Goal: Transaction & Acquisition: Purchase product/service

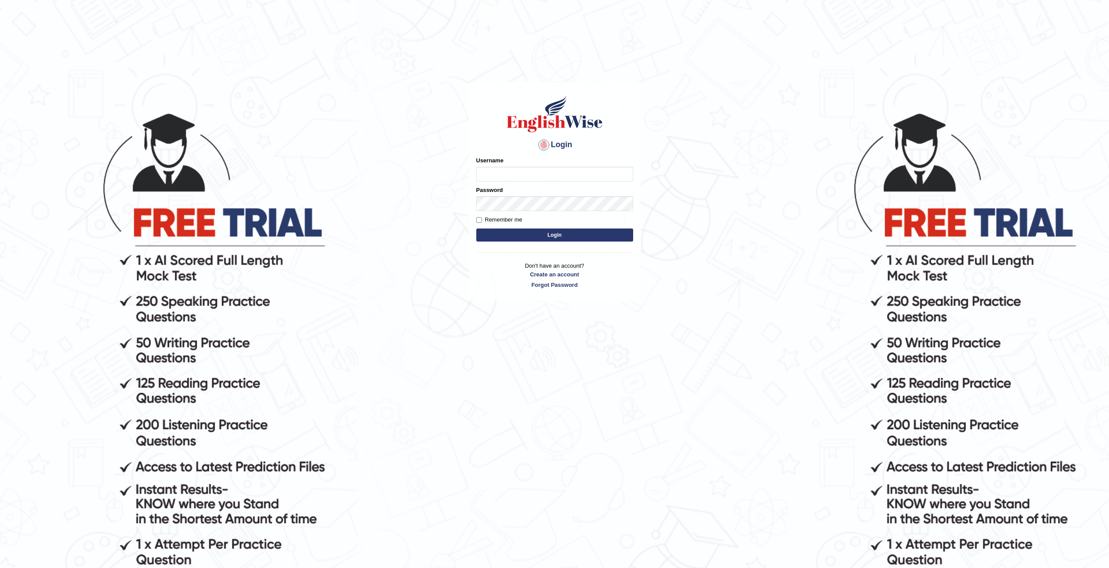
click at [503, 175] on input "Username" at bounding box center [554, 174] width 157 height 15
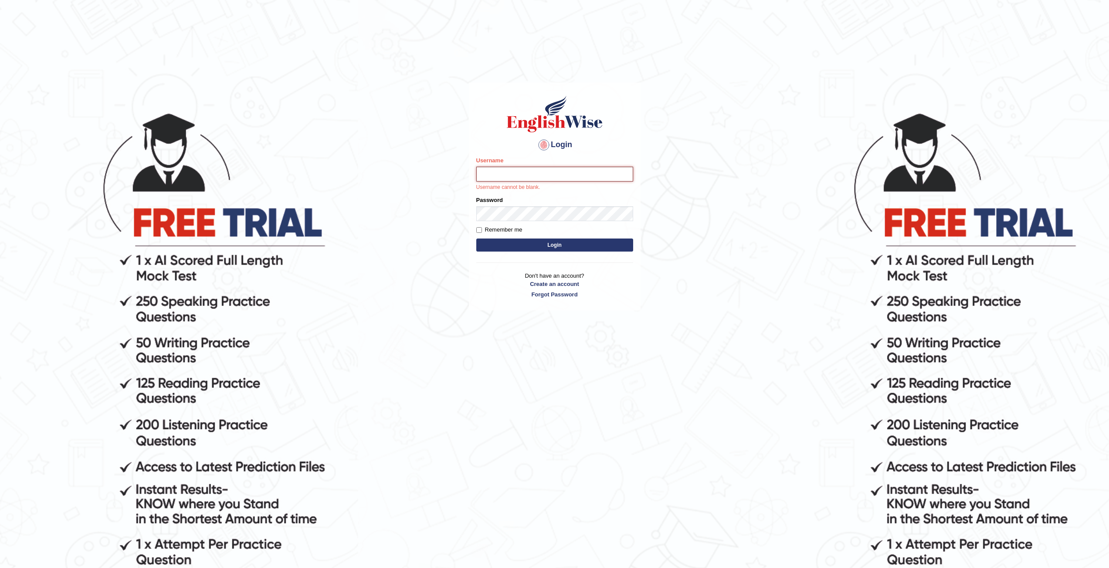
click at [495, 176] on input "Username" at bounding box center [554, 174] width 157 height 15
type input "MReza"
click at [476, 239] on button "Login" at bounding box center [554, 245] width 157 height 13
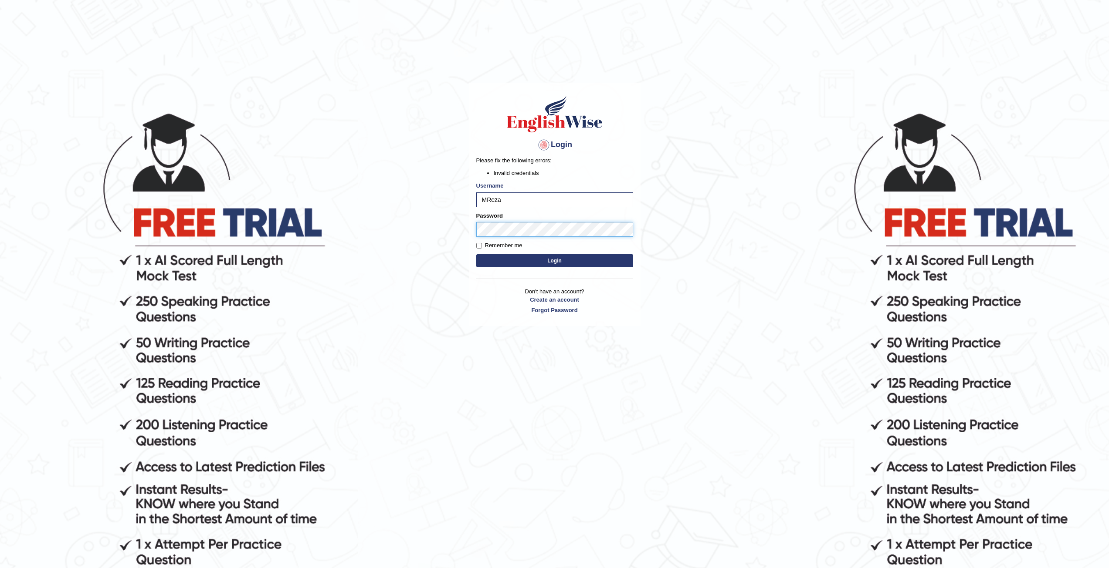
click at [476, 254] on button "Login" at bounding box center [554, 260] width 157 height 13
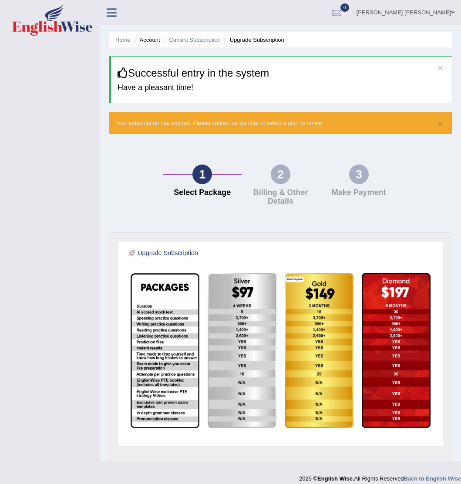
click at [440, 13] on link "[PERSON_NAME] [PERSON_NAME]" at bounding box center [405, 11] width 111 height 23
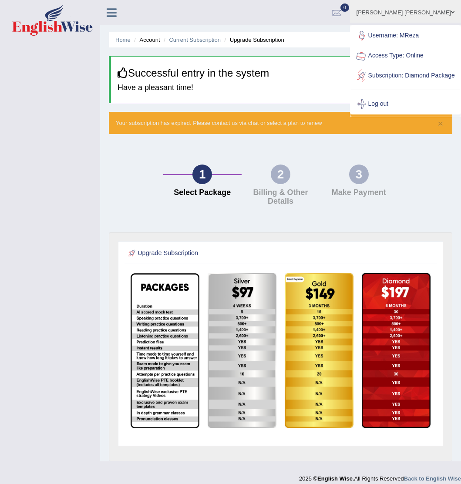
click at [396, 111] on link "Log out" at bounding box center [405, 104] width 109 height 20
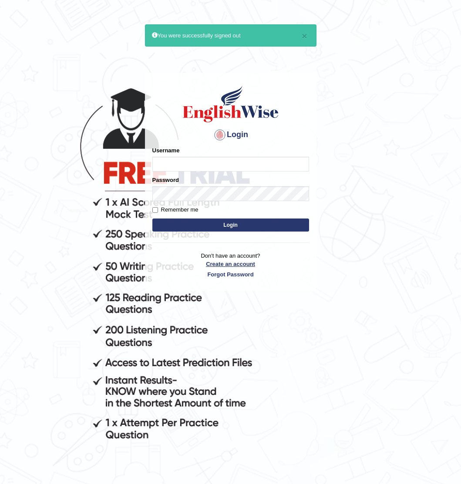
type input "MReza"
click at [227, 262] on link "Create an account" at bounding box center [230, 264] width 157 height 8
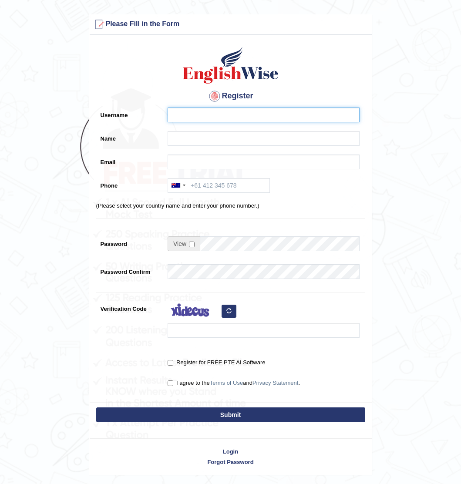
click at [195, 115] on input "Username" at bounding box center [264, 115] width 192 height 15
type input "l"
type input "Lam"
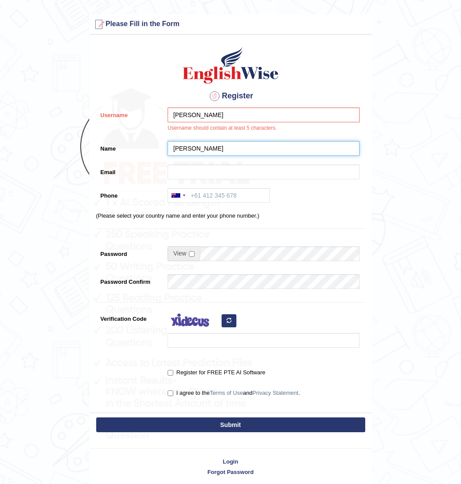
type input "[PERSON_NAME]"
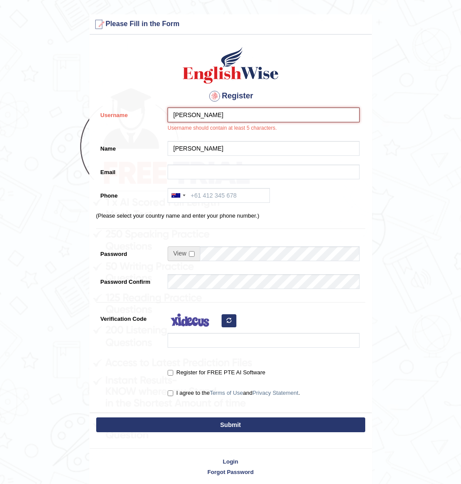
click at [191, 118] on input "Lam" at bounding box center [264, 115] width 192 height 15
type input "Lamia"
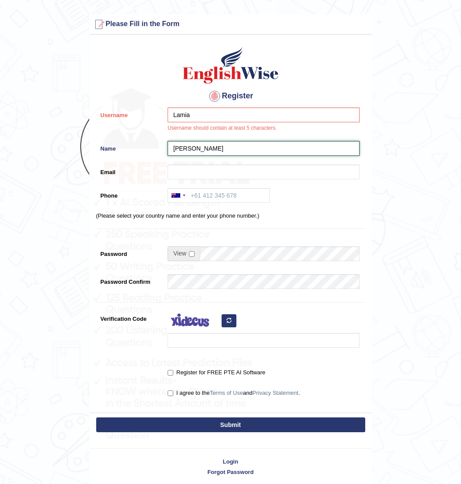
click at [225, 151] on input "[PERSON_NAME]" at bounding box center [264, 148] width 192 height 15
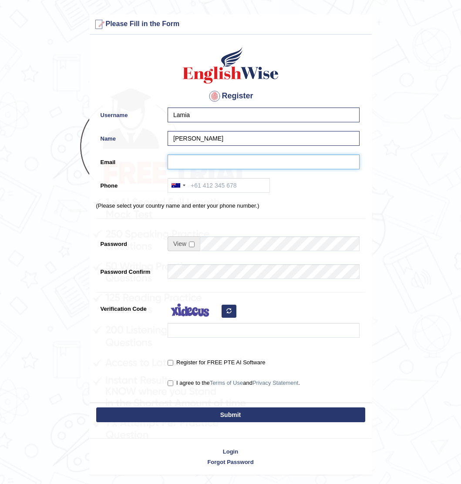
click at [216, 160] on input "Email" at bounding box center [264, 162] width 192 height 15
click at [206, 162] on input "Email" at bounding box center [264, 162] width 192 height 15
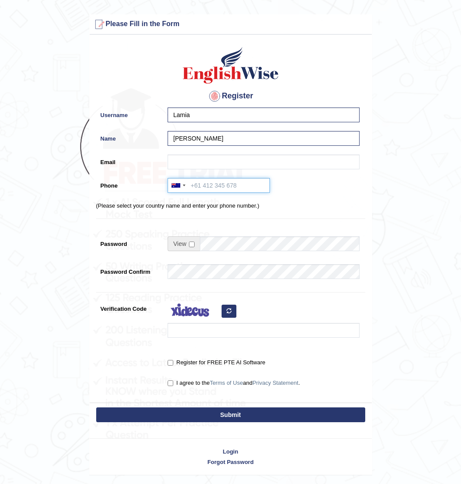
click at [203, 186] on input "Phone" at bounding box center [219, 185] width 102 height 15
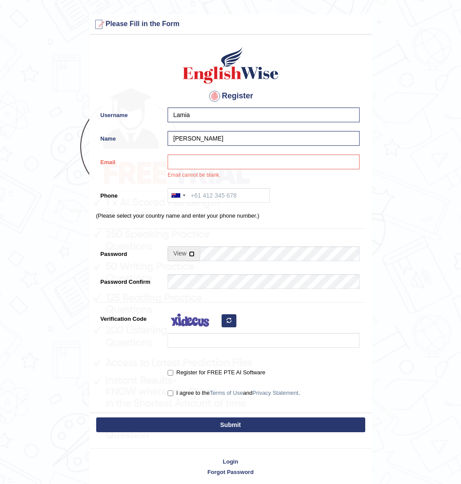
click at [191, 254] on input "checkbox" at bounding box center [192, 254] width 6 height 6
checkbox input "true"
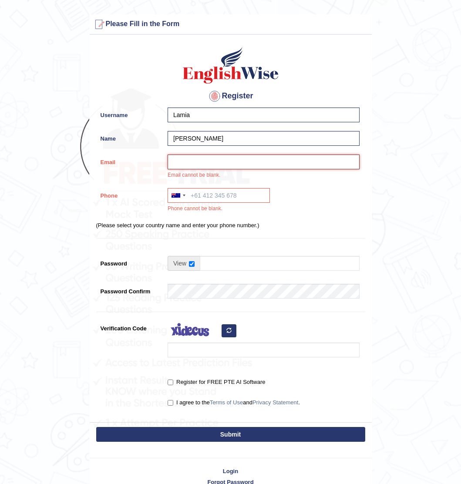
click at [197, 162] on input "Email" at bounding box center [264, 162] width 192 height 15
click at [179, 158] on input "Email" at bounding box center [264, 162] width 192 height 15
type input "afrozlam150@gmail.com"
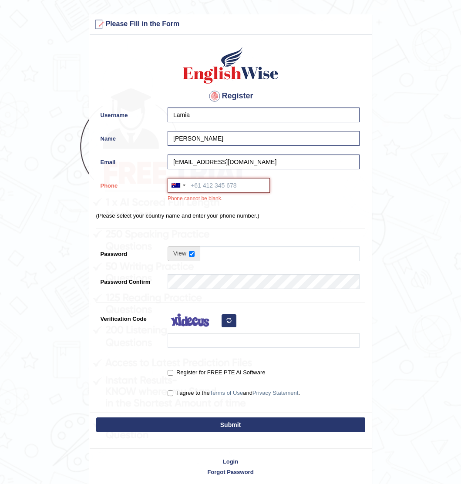
click at [209, 184] on input "Phone" at bounding box center [219, 185] width 102 height 15
click at [186, 187] on div at bounding box center [178, 186] width 20 height 14
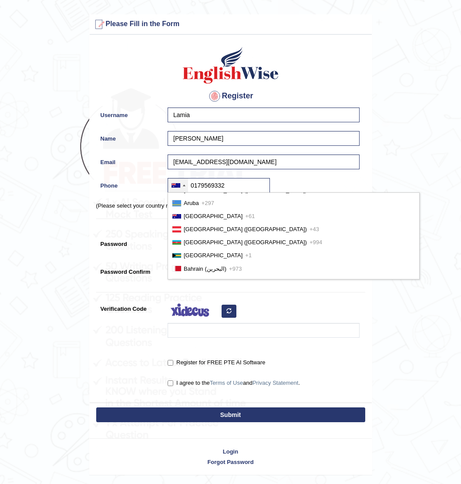
scroll to position [261, 0]
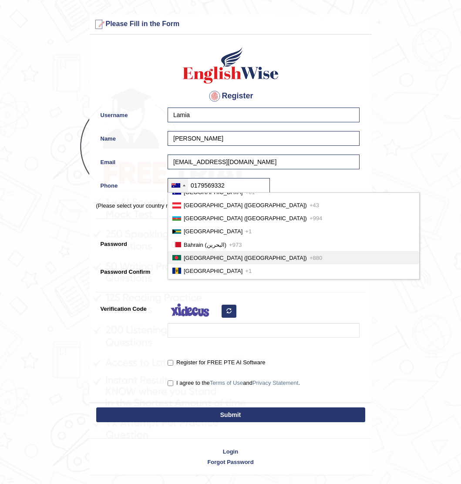
click at [207, 262] on li "Bangladesh (বাংলাদেশ) +880" at bounding box center [293, 257] width 251 height 13
type input "+8800179569332"
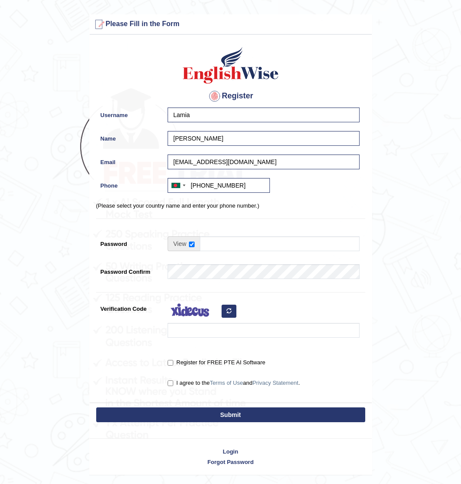
click at [292, 207] on p "(Please select your country name and enter your phone number.)" at bounding box center [230, 206] width 269 height 8
click at [227, 248] on input "Password" at bounding box center [280, 244] width 160 height 15
type input "Lamiaafroz150#"
click at [403, 319] on form "Please fix the following errors: Please Fill in the Form Register Username Lami…" at bounding box center [230, 244] width 459 height 461
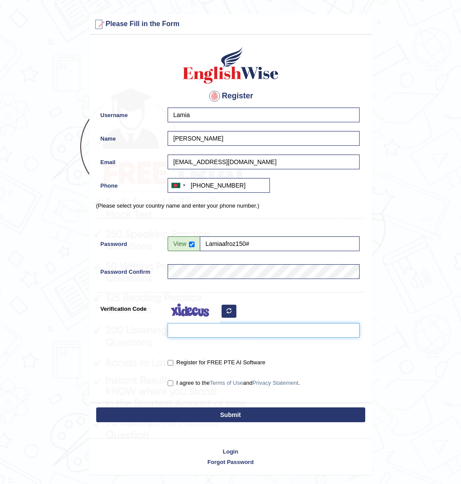
click at [203, 329] on input "Verification Code" at bounding box center [264, 330] width 192 height 15
type input "cuyiyaz"
click at [170, 365] on input "Register for FREE PTE AI Software" at bounding box center [171, 363] width 6 height 6
checkbox input "true"
click at [170, 385] on input "I agree to the Terms of Use and Privacy Statement ." at bounding box center [171, 384] width 6 height 6
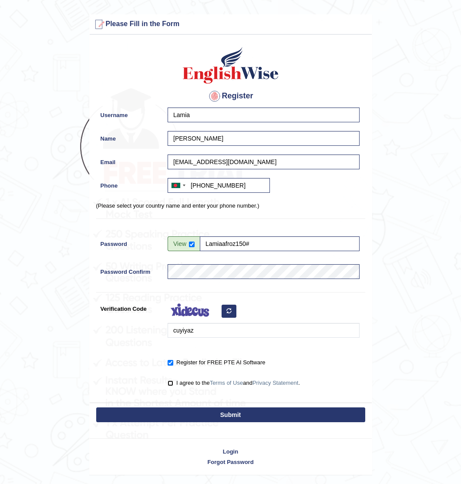
checkbox input "true"
click at [240, 413] on button "Submit" at bounding box center [230, 415] width 269 height 15
type input "+880179569332"
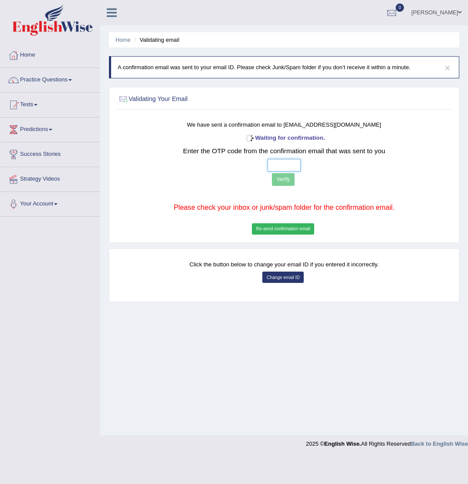
click at [271, 165] on input "text" at bounding box center [284, 165] width 34 height 13
type input "5 4 8 2"
click at [281, 179] on button "Verify" at bounding box center [283, 179] width 23 height 13
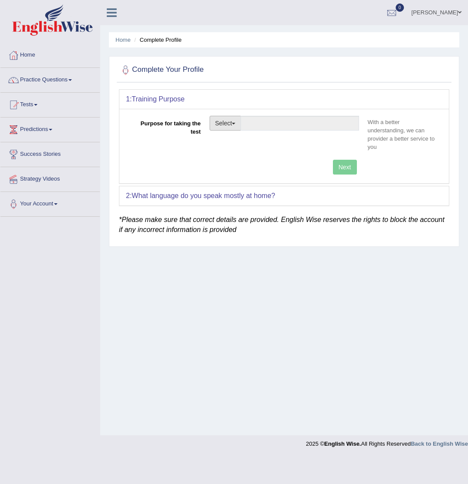
click at [235, 125] on span "button" at bounding box center [233, 124] width 3 height 2
click at [238, 139] on link "Student Visa" at bounding box center [249, 141] width 78 height 11
type input "Student Visa"
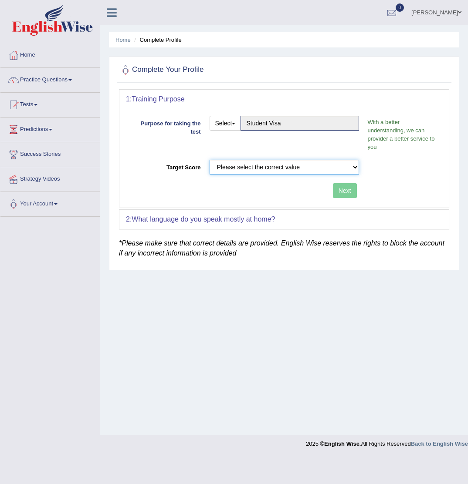
click at [354, 163] on select "Please select the correct value 50 (6 bands) 58 (6.5 bands) 65 (7 bands) 79 (8 …" at bounding box center [284, 167] width 149 height 15
select select "79"
click at [210, 160] on select "Please select the correct value 50 (6 bands) 58 (6.5 bands) 65 (7 bands) 79 (8 …" at bounding box center [284, 167] width 149 height 15
click at [348, 189] on button "Next" at bounding box center [345, 190] width 24 height 15
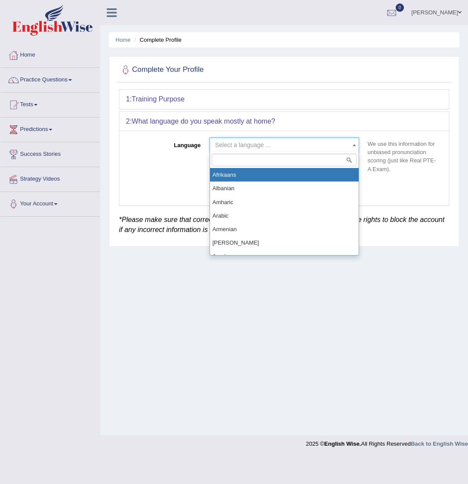
click at [354, 147] on span at bounding box center [354, 145] width 9 height 14
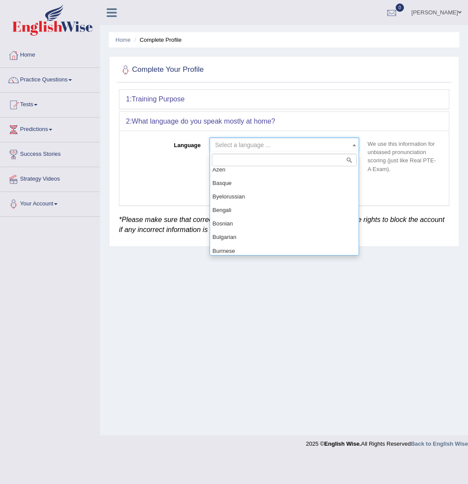
scroll to position [87, 0]
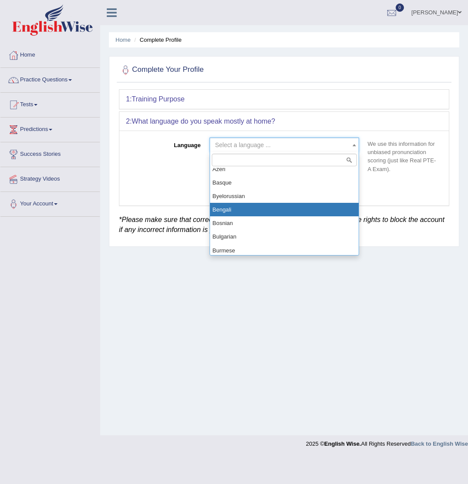
select select "Bengali"
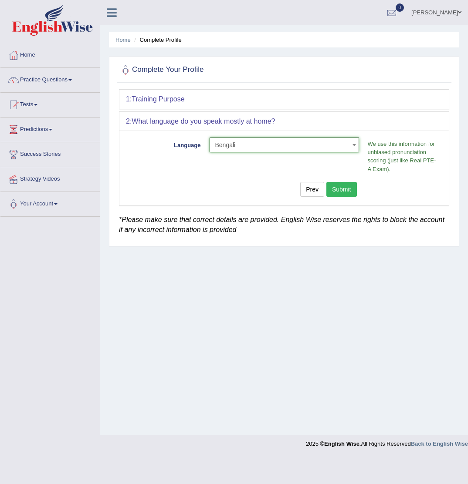
click at [342, 190] on button "Submit" at bounding box center [341, 189] width 30 height 15
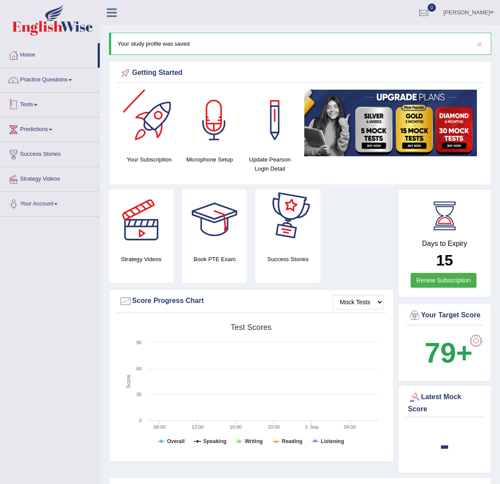
click at [36, 101] on link "Tests" at bounding box center [49, 104] width 99 height 22
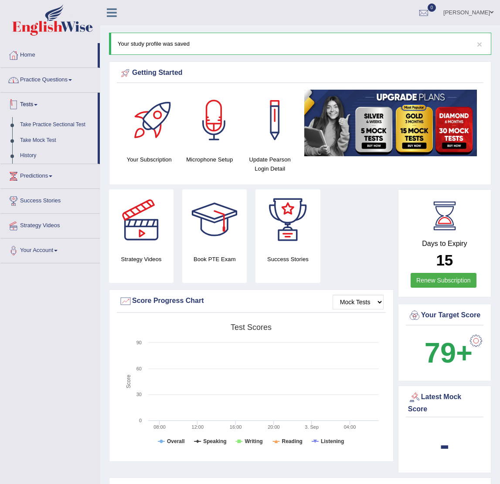
click at [46, 86] on link "Practice Questions" at bounding box center [49, 79] width 99 height 22
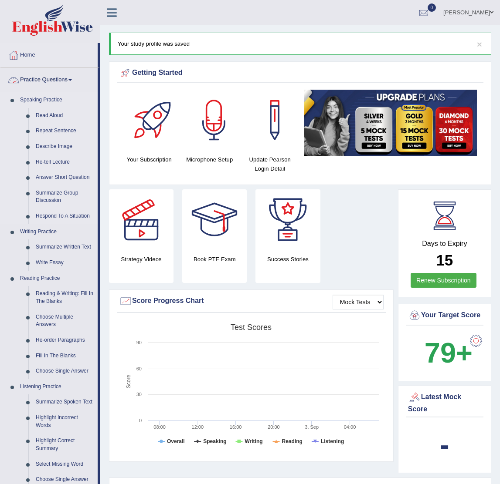
click at [45, 101] on link "Speaking Practice" at bounding box center [56, 100] width 81 height 16
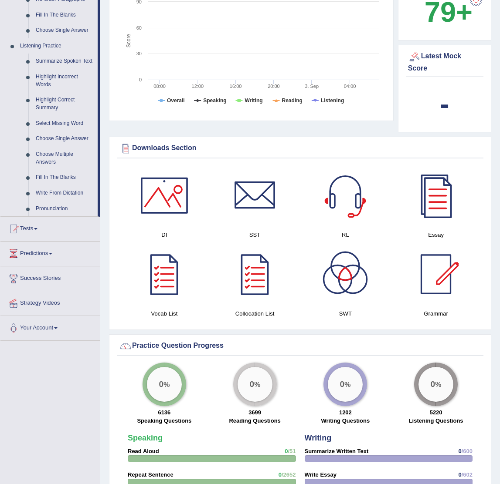
scroll to position [348, 0]
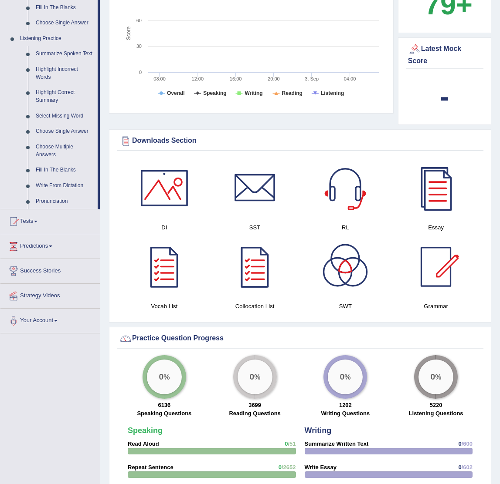
click at [168, 194] on div at bounding box center [164, 188] width 61 height 61
click at [247, 204] on div at bounding box center [254, 188] width 61 height 61
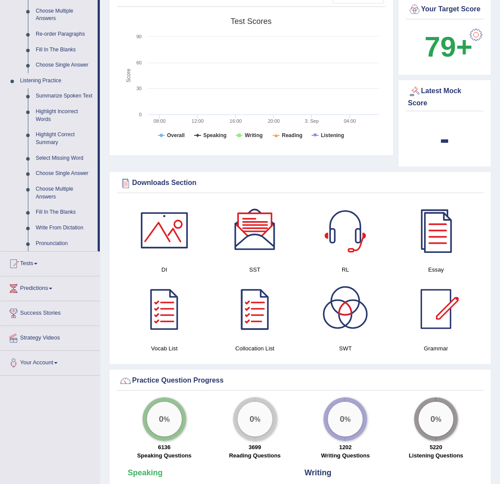
scroll to position [305, 0]
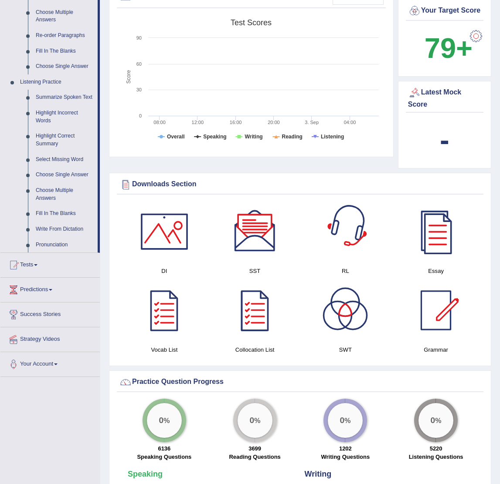
click at [344, 247] on div at bounding box center [344, 231] width 61 height 61
click at [436, 242] on div at bounding box center [435, 231] width 61 height 61
click at [253, 321] on div at bounding box center [254, 310] width 61 height 61
click at [347, 331] on div at bounding box center [344, 310] width 61 height 61
click at [443, 333] on div at bounding box center [435, 310] width 61 height 61
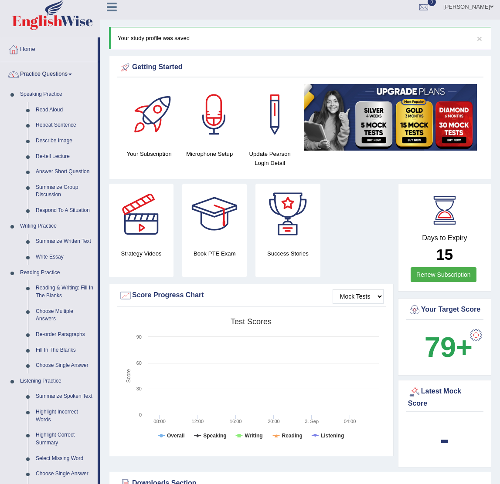
scroll to position [0, 0]
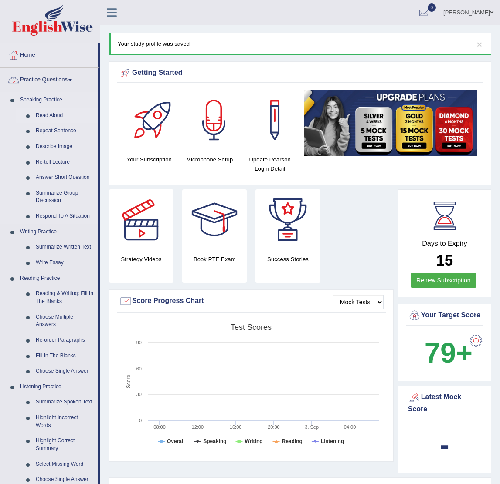
click at [46, 114] on link "Read Aloud" at bounding box center [65, 116] width 66 height 16
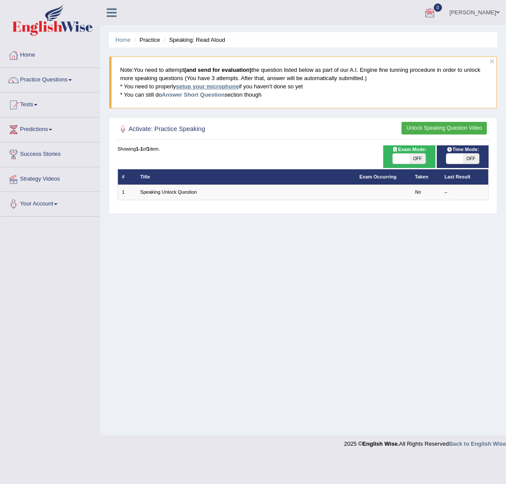
click at [223, 86] on link "setup your microphone" at bounding box center [207, 86] width 63 height 7
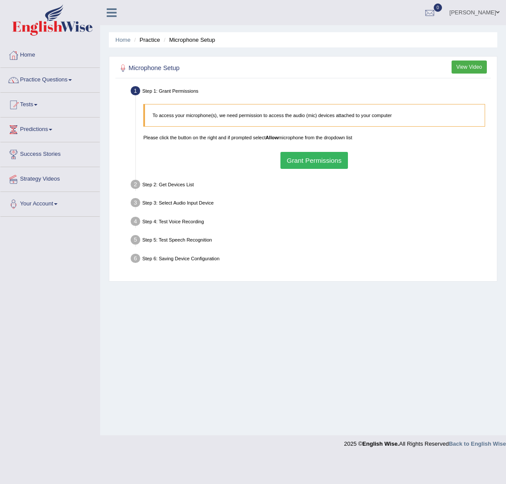
click at [316, 158] on button "Grant Permissions" at bounding box center [315, 160] width 68 height 17
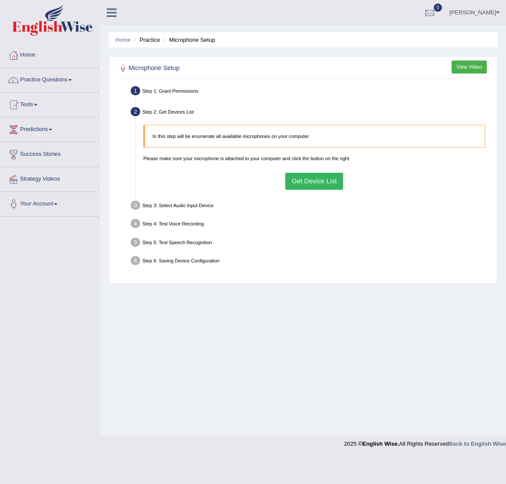
click at [308, 185] on button "Get Device List" at bounding box center [314, 181] width 58 height 17
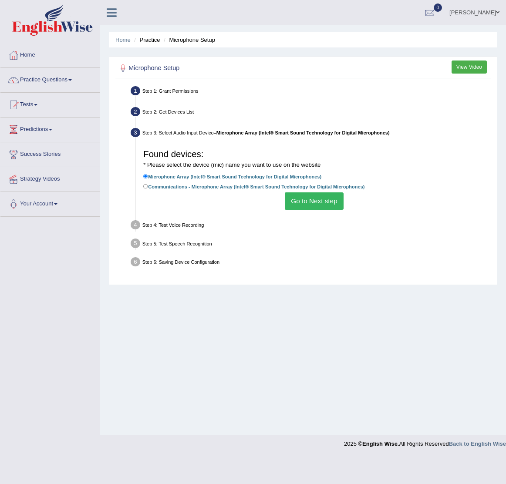
click at [309, 203] on button "Go to Next step" at bounding box center [314, 201] width 59 height 17
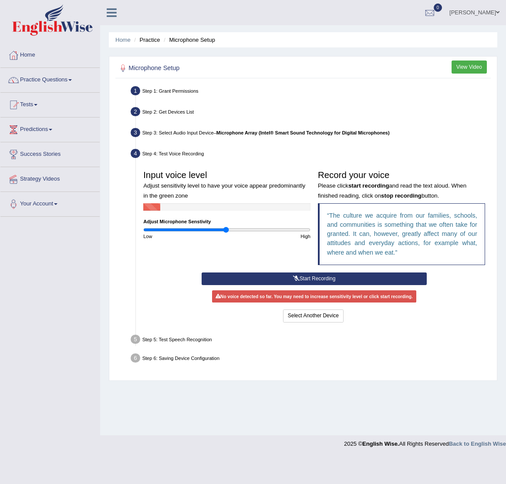
click at [320, 277] on button "Start Recording" at bounding box center [314, 279] width 225 height 13
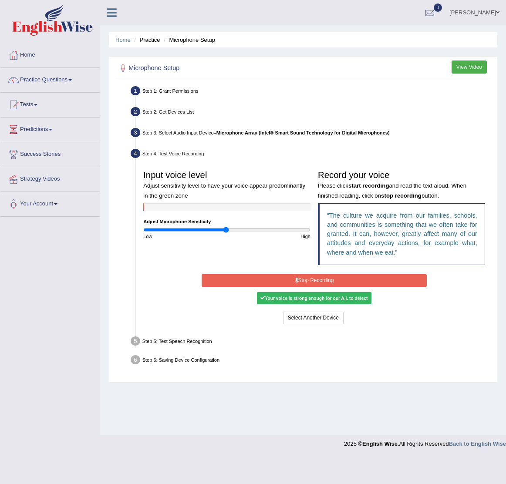
click at [289, 279] on button "Stop Recording" at bounding box center [314, 280] width 225 height 13
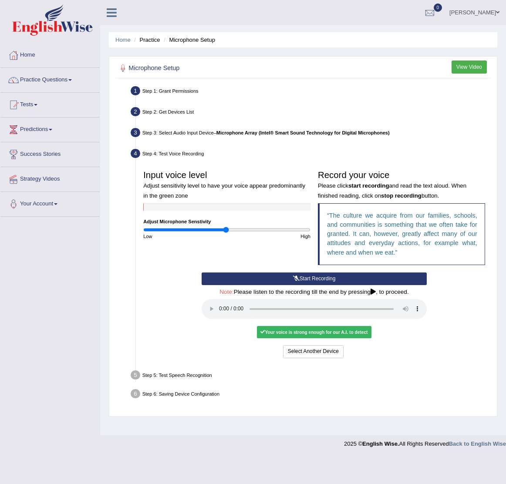
click at [304, 334] on div "Your voice is strong enough for our A.I. to detect" at bounding box center [314, 332] width 115 height 12
click at [308, 352] on button "Select Another Device" at bounding box center [313, 351] width 61 height 13
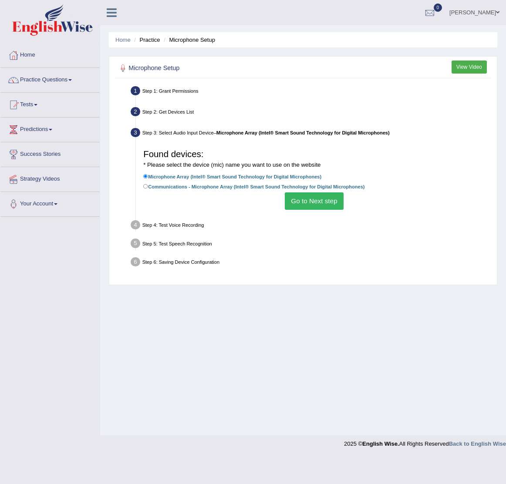
click at [313, 196] on button "Go to Next step" at bounding box center [314, 201] width 59 height 17
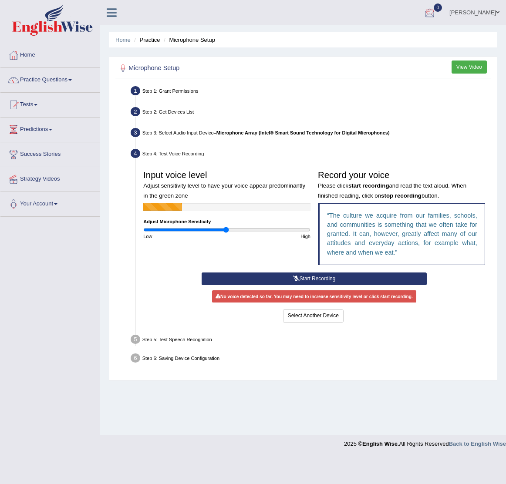
click at [492, 16] on link "Lamia Afroz" at bounding box center [474, 11] width 63 height 23
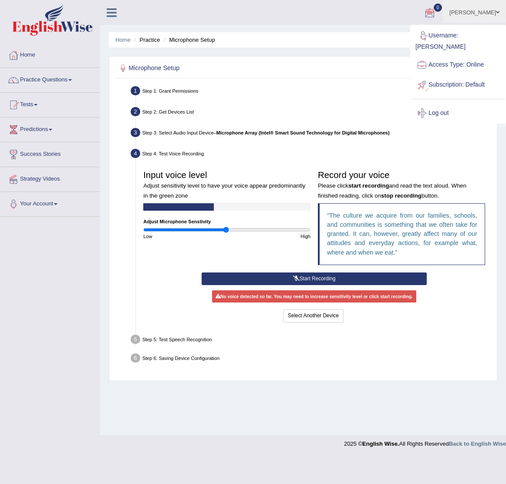
click at [404, 17] on ul "Lamia Afroz Toggle navigation Username: Lamia Access Type: Online Subscription:…" at bounding box center [364, 12] width 284 height 25
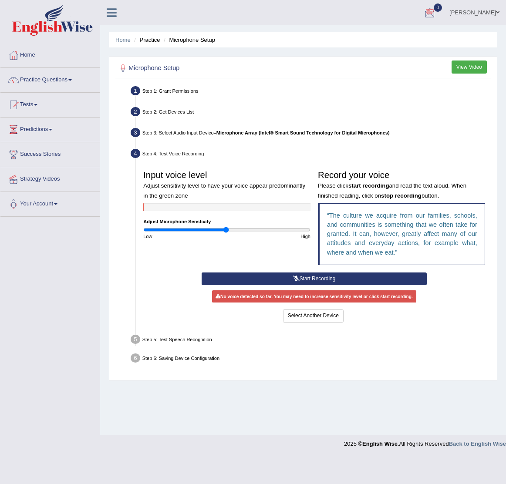
click at [498, 15] on link "Lamia Afroz" at bounding box center [474, 11] width 63 height 23
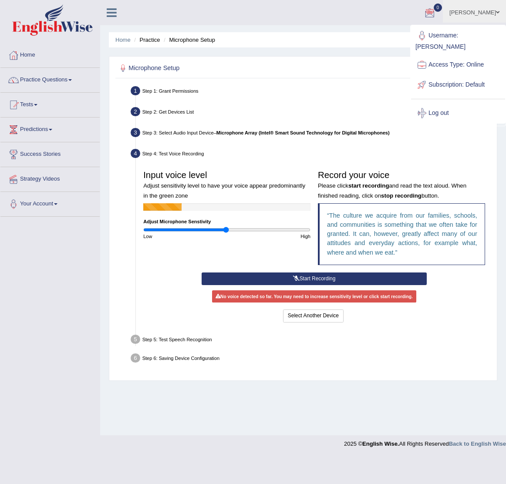
click at [498, 15] on link "Lamia Afroz" at bounding box center [474, 11] width 63 height 23
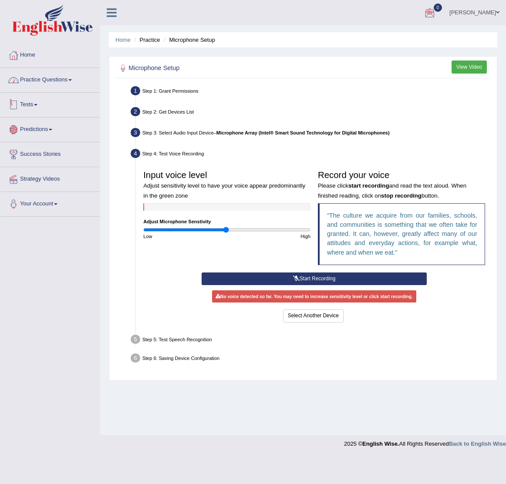
click at [41, 83] on link "Practice Questions" at bounding box center [49, 79] width 99 height 22
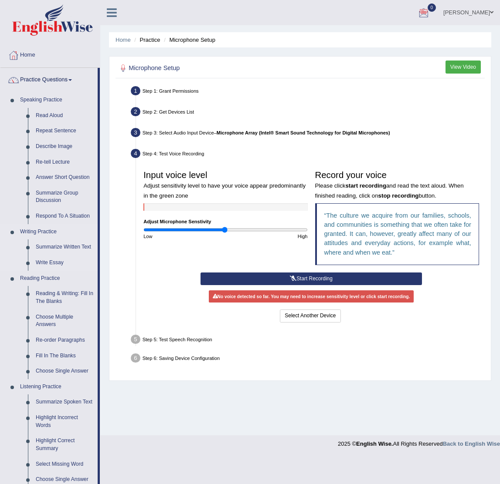
click at [39, 231] on link "Writing Practice" at bounding box center [56, 232] width 81 height 16
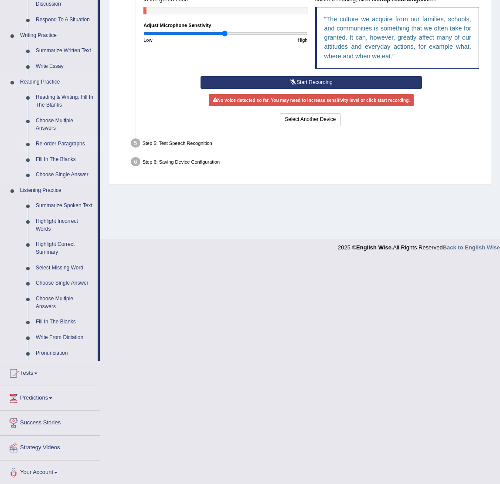
scroll to position [198, 0]
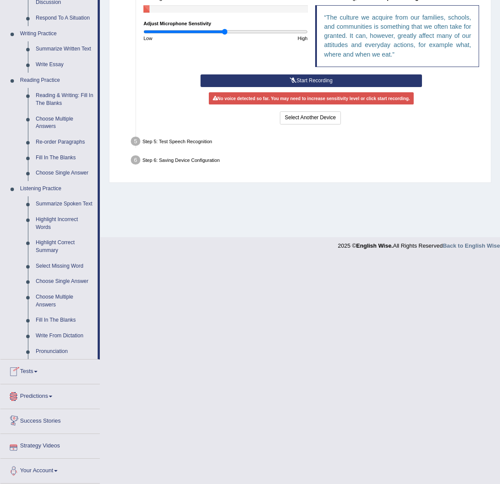
click at [44, 472] on link "Your Account" at bounding box center [49, 470] width 99 height 22
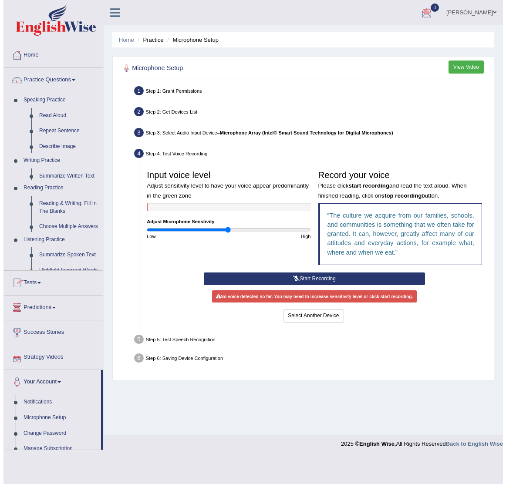
scroll to position [0, 0]
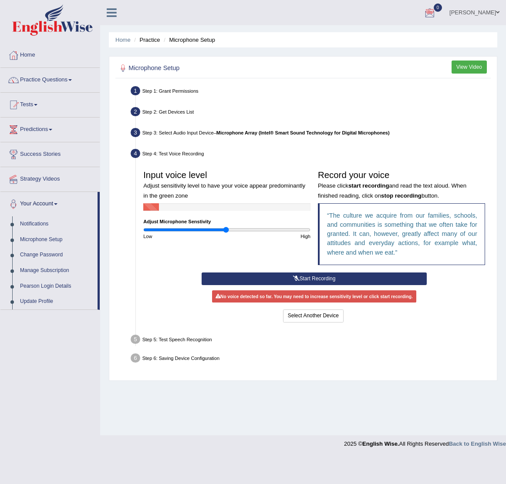
click at [60, 203] on link "Your Account" at bounding box center [48, 203] width 97 height 22
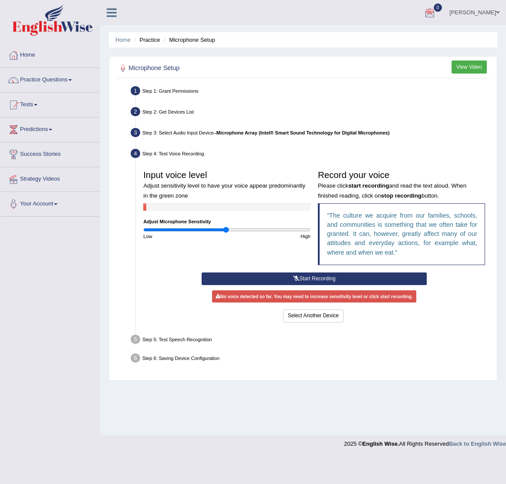
click at [41, 203] on link "Your Account" at bounding box center [49, 203] width 99 height 22
click at [37, 267] on link "Manage Subscription" at bounding box center [56, 271] width 81 height 16
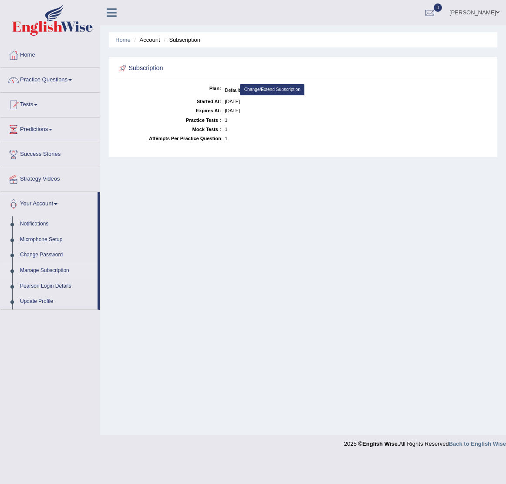
click at [298, 90] on link "Change/Extend Subscription" at bounding box center [272, 89] width 64 height 11
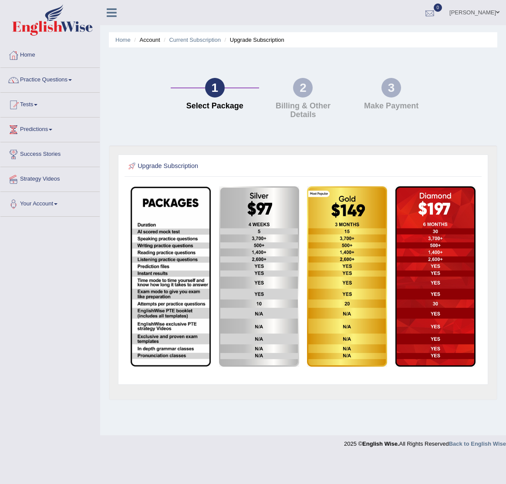
click at [498, 10] on span at bounding box center [497, 13] width 3 height 6
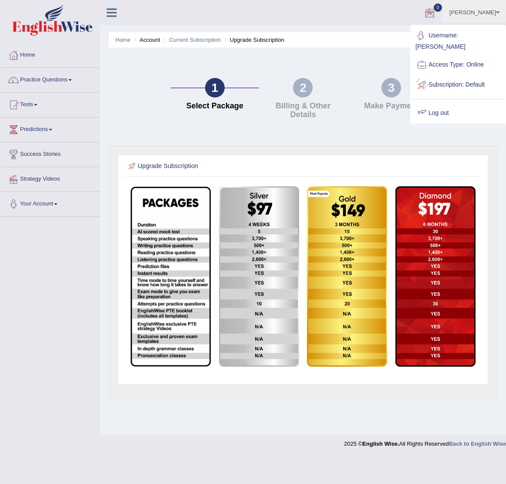
click at [445, 104] on link "Log out" at bounding box center [458, 113] width 94 height 20
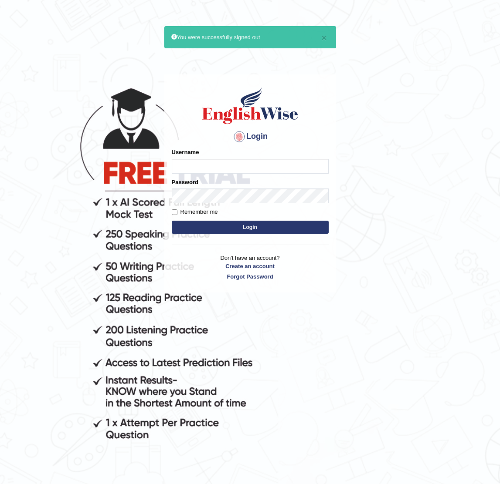
type input "Lamia"
click at [409, 110] on body "× You were successfully signed out Login Please fix the following errors: Usern…" at bounding box center [250, 267] width 500 height 484
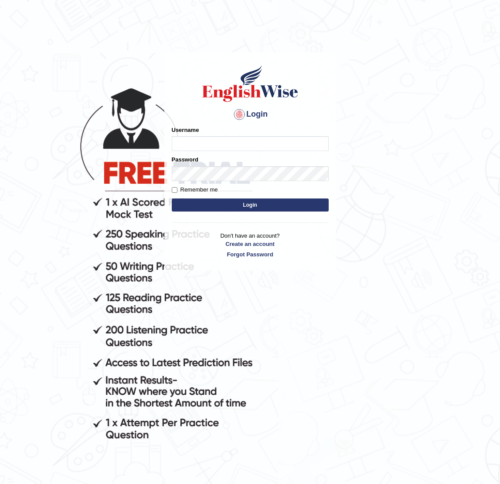
type input "Lamia"
click at [450, 209] on body "Login Please fix the following errors: Username Lamia Password Remember me Logi…" at bounding box center [250, 267] width 500 height 484
type input "Lamia"
click at [233, 204] on button "Login" at bounding box center [250, 205] width 157 height 13
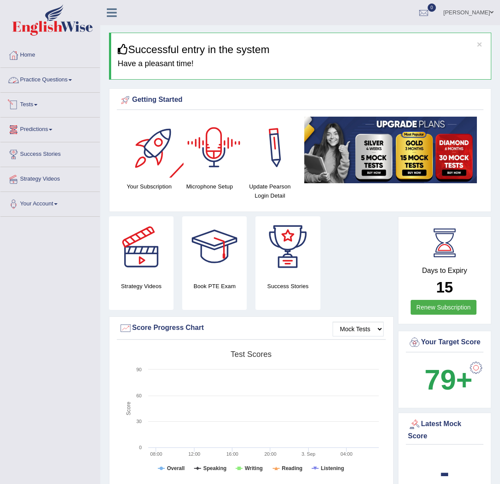
click at [225, 162] on div at bounding box center [213, 147] width 61 height 61
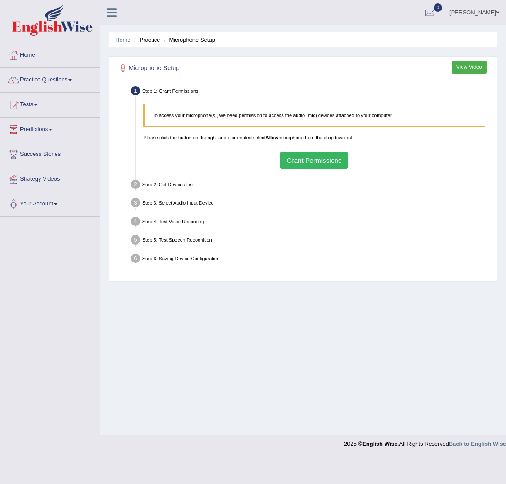
click at [314, 160] on button "Grant Permissions" at bounding box center [315, 160] width 68 height 17
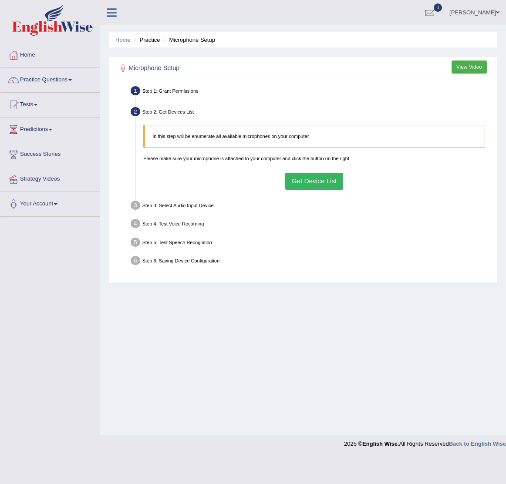
click at [315, 184] on button "Get Device List" at bounding box center [314, 181] width 58 height 17
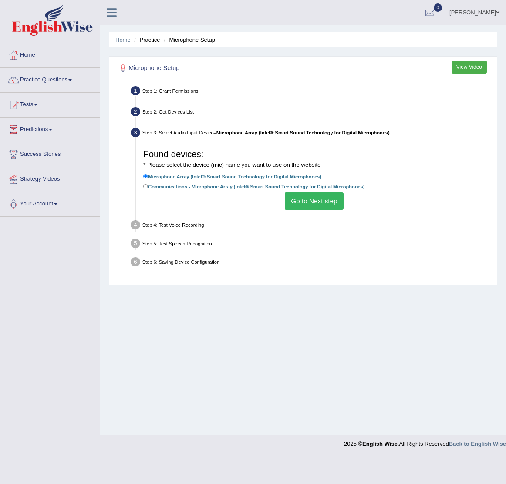
click at [320, 196] on button "Go to Next step" at bounding box center [314, 201] width 59 height 17
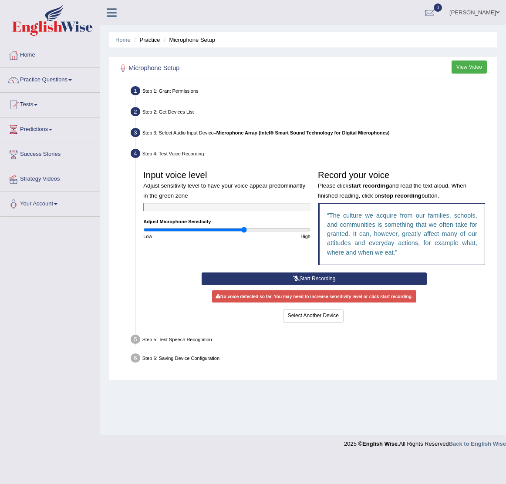
drag, startPoint x: 228, startPoint y: 230, endPoint x: 245, endPoint y: 233, distance: 17.3
click at [245, 233] on input "range" at bounding box center [226, 230] width 167 height 6
click at [315, 279] on button "Start Recording" at bounding box center [314, 279] width 225 height 13
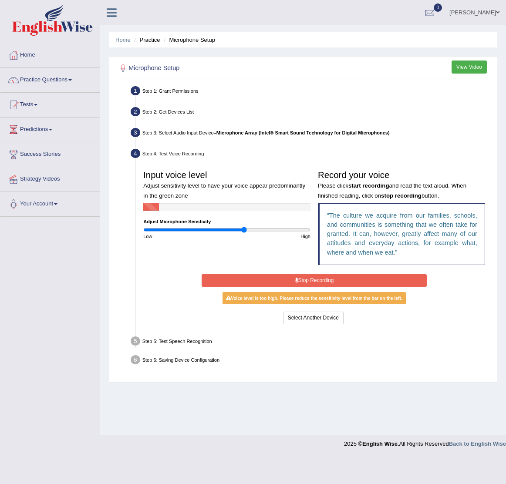
click at [302, 277] on button "Stop Recording" at bounding box center [314, 280] width 225 height 13
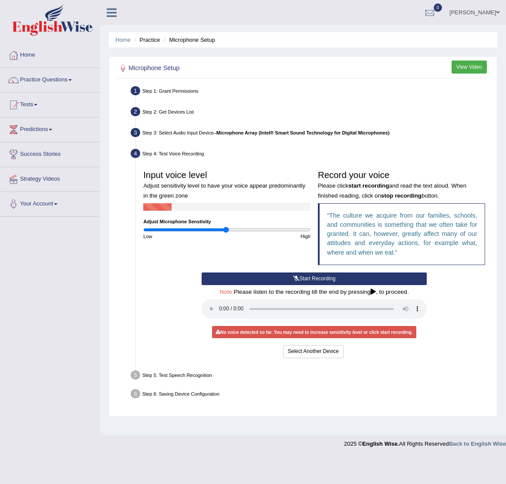
drag, startPoint x: 240, startPoint y: 230, endPoint x: 227, endPoint y: 230, distance: 13.9
type input "1"
click at [227, 230] on input "range" at bounding box center [226, 230] width 167 height 6
click at [312, 279] on button "Start Recording" at bounding box center [314, 279] width 225 height 13
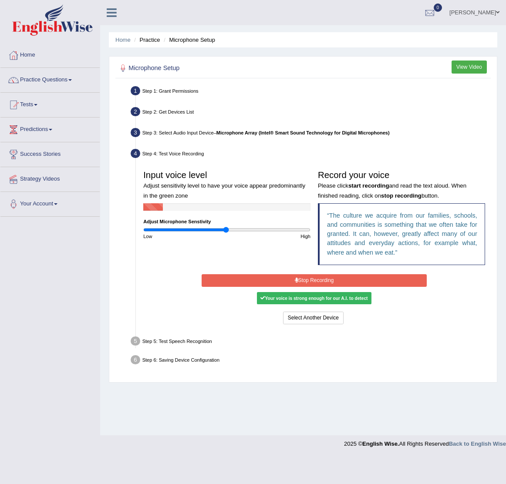
click at [305, 275] on button "Stop Recording" at bounding box center [314, 280] width 225 height 13
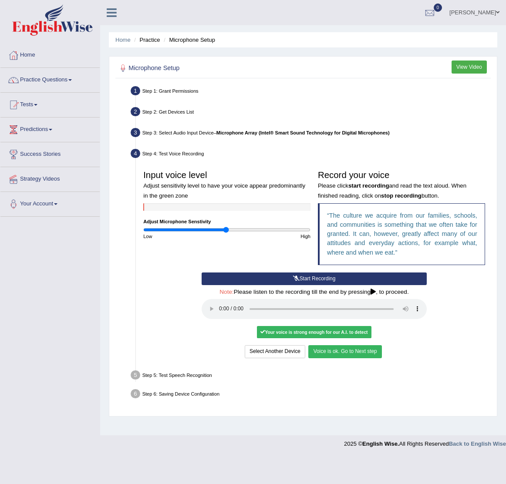
click at [347, 355] on button "Voice is ok. Go to Next step" at bounding box center [344, 351] width 73 height 13
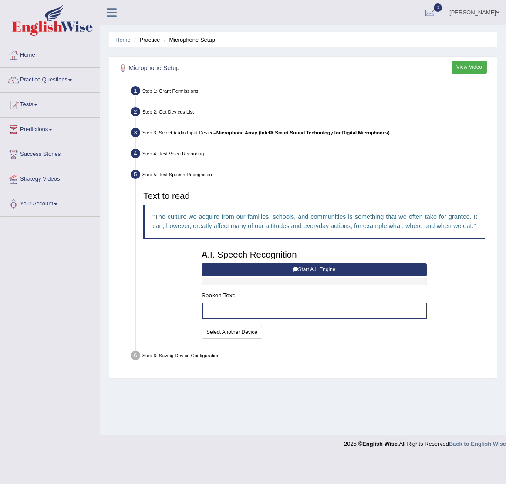
click at [289, 268] on button "Start A.I. Engine" at bounding box center [314, 270] width 225 height 13
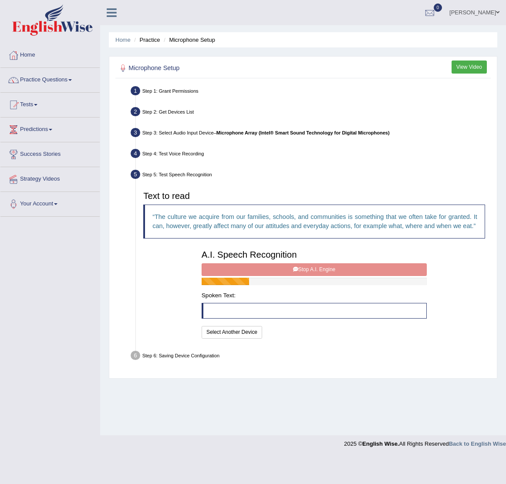
click at [289, 268] on div "A.I. Speech Recognition Start A.I. Engine Stop A.I. Engine Note: Please listen …" at bounding box center [314, 293] width 233 height 95
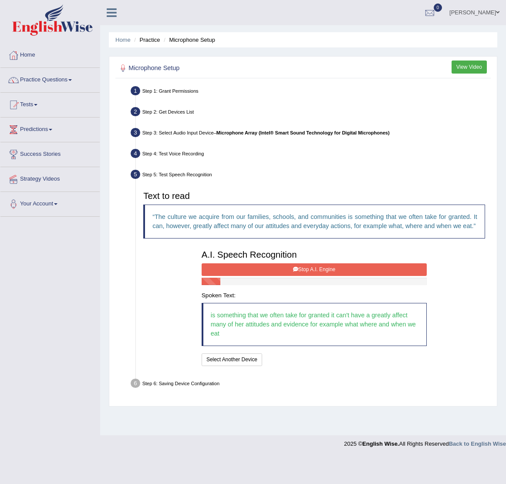
click at [310, 267] on button "Stop A.I. Engine" at bounding box center [314, 270] width 225 height 13
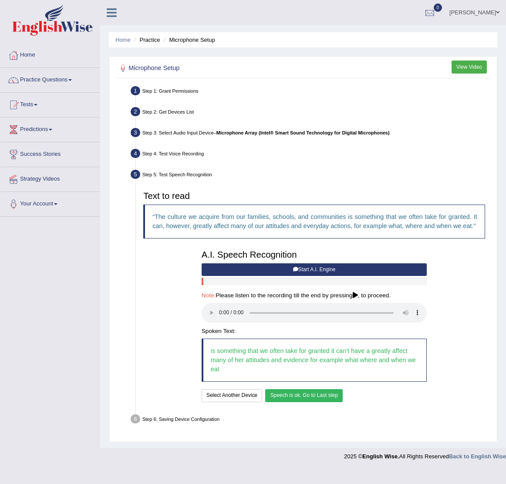
click at [318, 399] on button "Speech is ok. Go to Last step" at bounding box center [304, 395] width 78 height 13
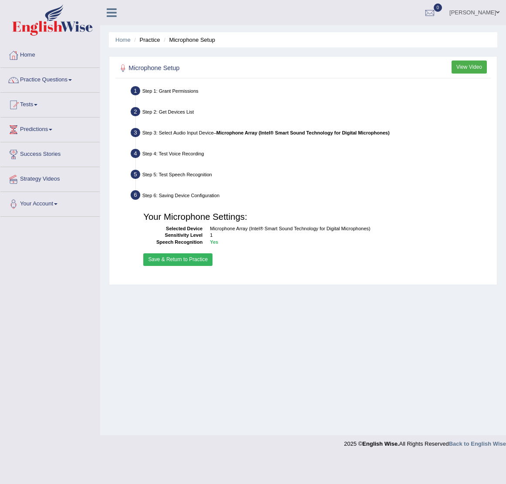
click at [181, 261] on button "Save & Return to Practice" at bounding box center [177, 260] width 69 height 13
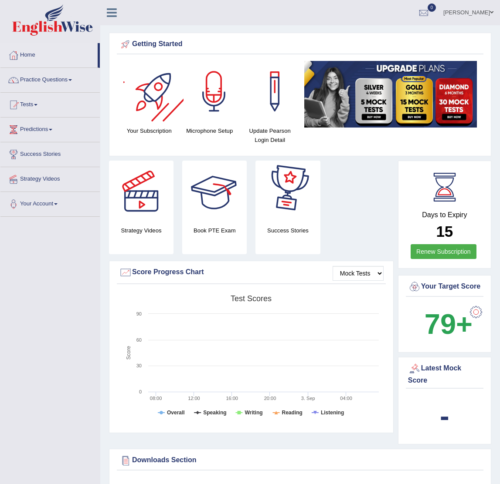
click at [146, 105] on div at bounding box center [153, 91] width 61 height 61
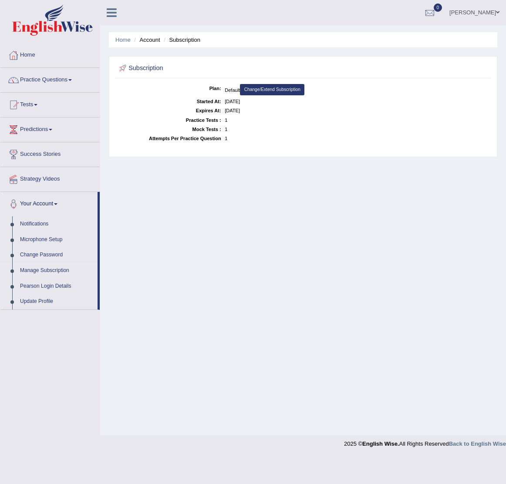
click at [496, 11] on span at bounding box center [497, 13] width 3 height 6
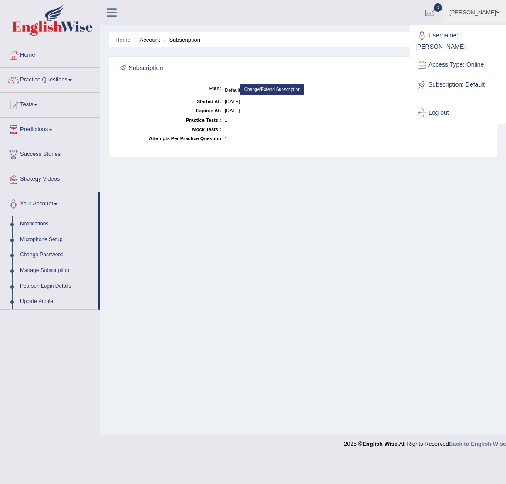
click at [444, 103] on link "Log out" at bounding box center [458, 113] width 94 height 20
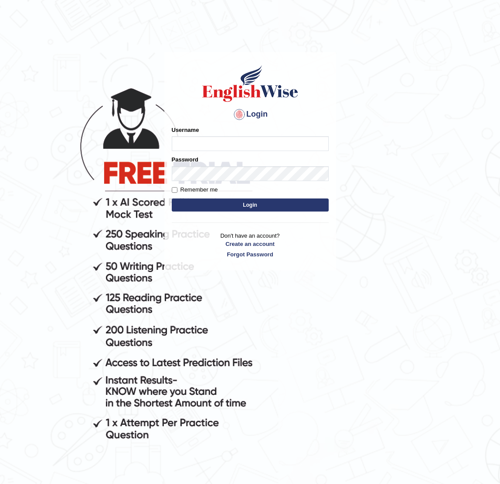
type input "Lamia"
click at [263, 204] on button "Login" at bounding box center [250, 205] width 157 height 13
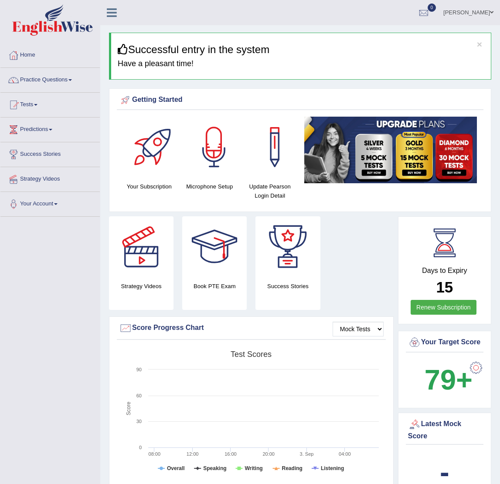
click at [440, 310] on link "Renew Subscription" at bounding box center [443, 307] width 66 height 15
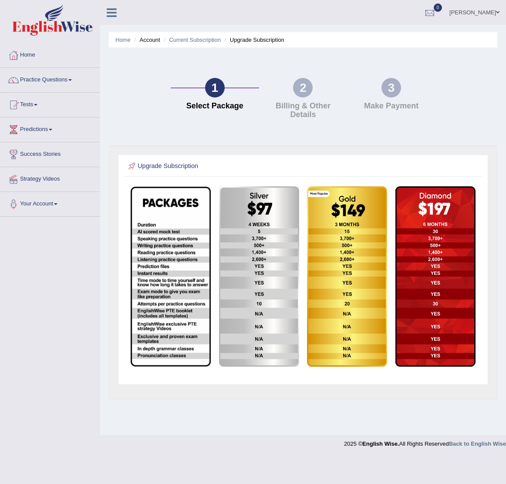
click at [265, 288] on img at bounding box center [259, 276] width 80 height 181
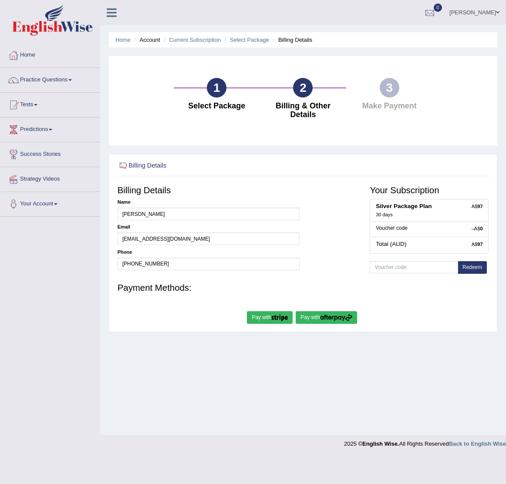
click at [333, 319] on img "submit" at bounding box center [336, 317] width 32 height 7
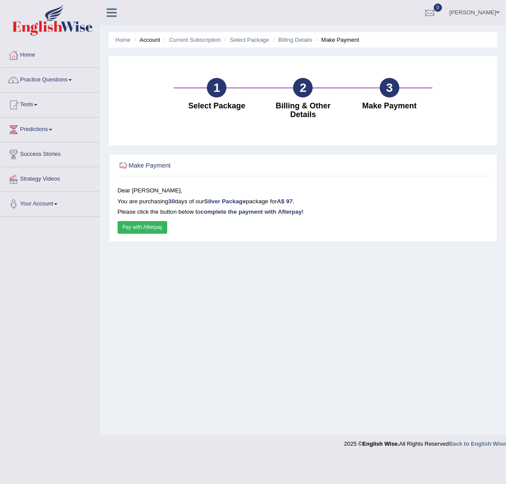
click at [148, 230] on button "Pay with Afterpay" at bounding box center [143, 227] width 50 height 13
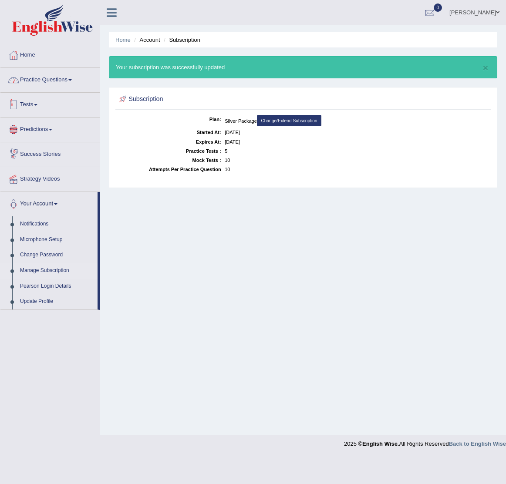
click at [43, 77] on link "Practice Questions" at bounding box center [49, 79] width 99 height 22
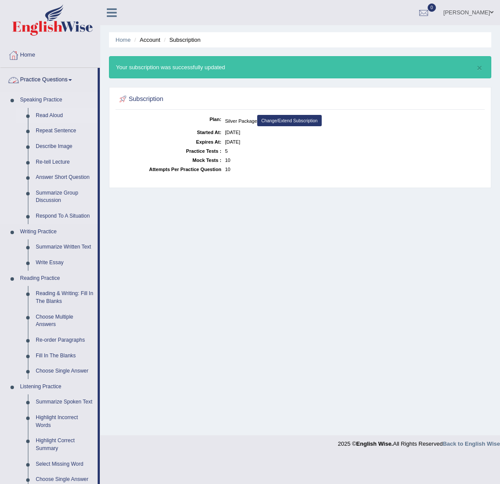
click at [52, 113] on link "Read Aloud" at bounding box center [65, 116] width 66 height 16
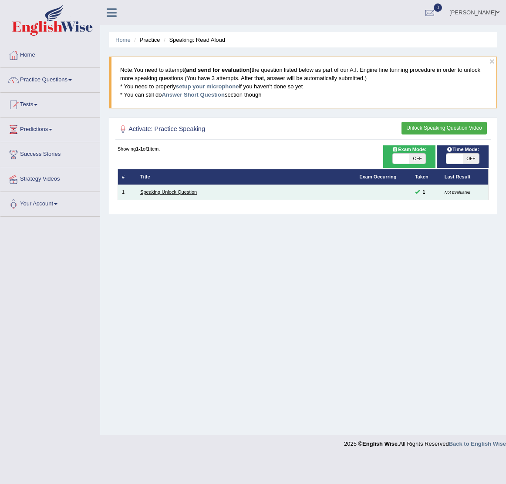
click at [178, 191] on link "Speaking Unlock Question" at bounding box center [168, 191] width 57 height 5
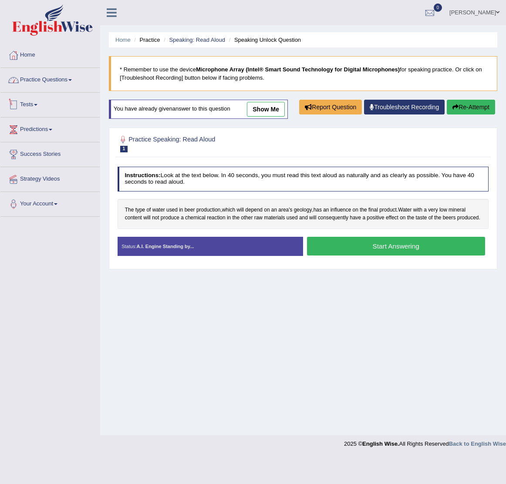
click at [72, 86] on link "Practice Questions" at bounding box center [49, 79] width 99 height 22
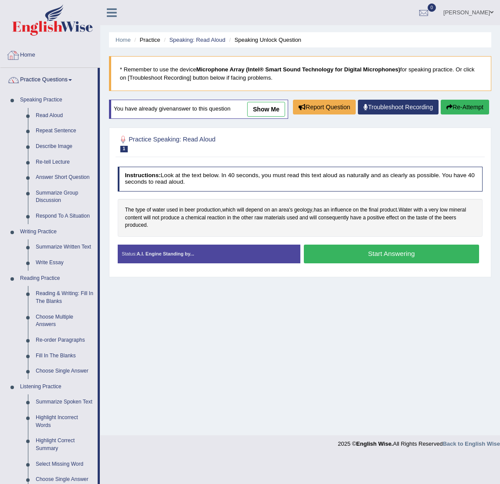
click at [30, 76] on link "Practice Questions" at bounding box center [48, 79] width 97 height 22
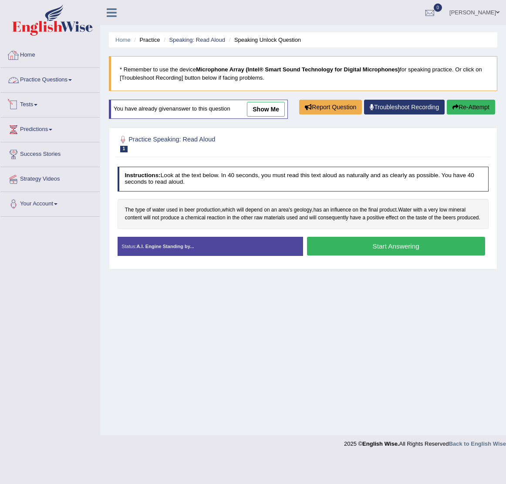
click at [27, 62] on link "Home" at bounding box center [49, 54] width 99 height 22
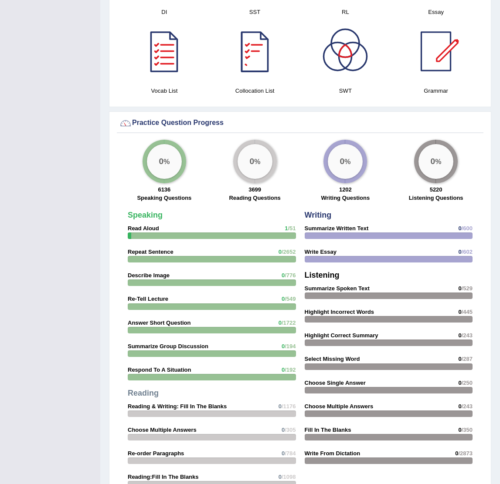
scroll to position [566, 0]
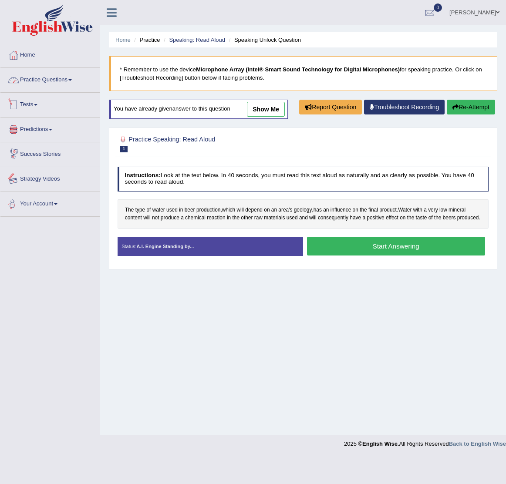
click at [38, 79] on link "Practice Questions" at bounding box center [49, 79] width 99 height 22
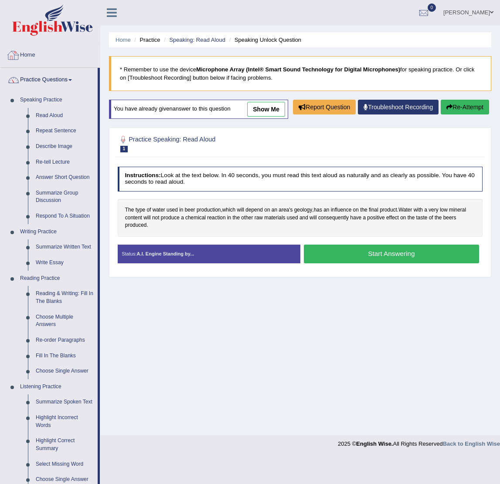
click at [34, 56] on link "Home" at bounding box center [49, 54] width 99 height 22
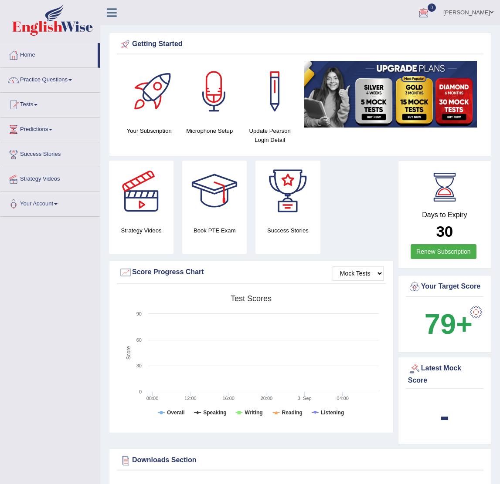
click at [489, 9] on link "[PERSON_NAME]" at bounding box center [467, 11] width 63 height 23
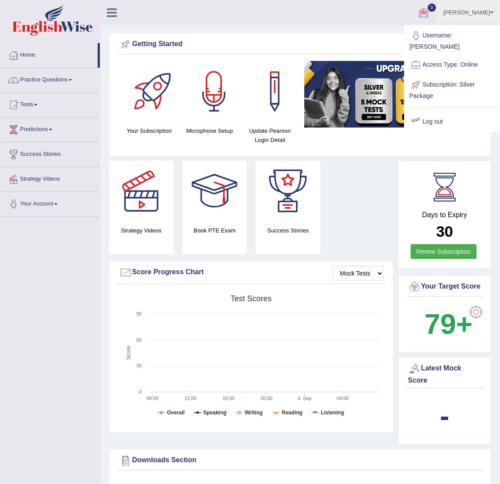
click at [434, 116] on link "Log out" at bounding box center [452, 122] width 94 height 20
